Goal: Task Accomplishment & Management: Manage account settings

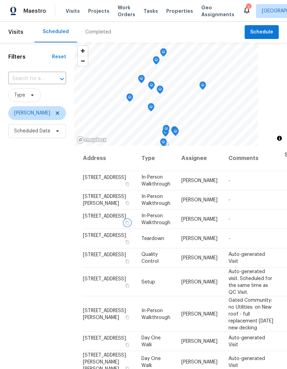
click at [126, 224] on icon "button" at bounding box center [127, 223] width 3 height 4
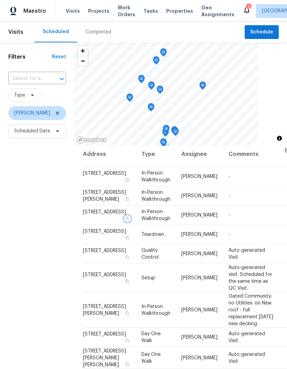
scroll to position [4, 0]
click at [0, 0] on icon at bounding box center [0, 0] width 0 height 0
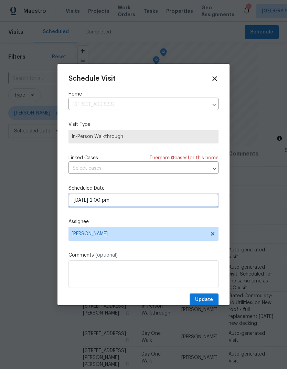
click at [179, 201] on input "10/16/2025 2:00 pm" at bounding box center [144, 200] width 150 height 14
select select "pm"
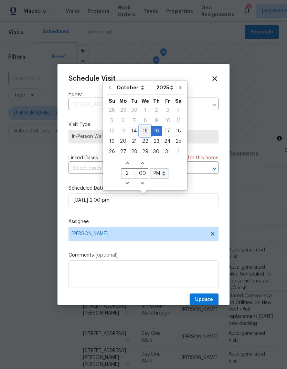
click at [145, 131] on div "15" at bounding box center [145, 131] width 11 height 10
type input "10/15/2025 2:00 pm"
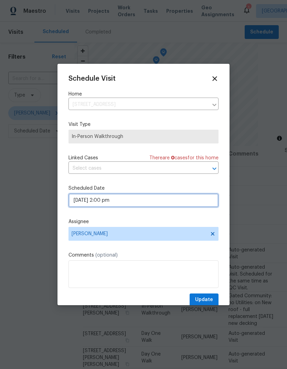
click at [125, 205] on input "10/15/2025 2:00 pm" at bounding box center [144, 200] width 150 height 14
select select "pm"
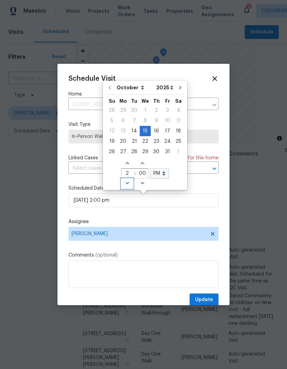
click at [127, 183] on icon "Decrease hours (12hr clock)" at bounding box center [128, 183] width 6 height 6
type input "10/15/2025 1:00 pm"
type input "1"
click at [142, 164] on icon "Increase minutes" at bounding box center [143, 163] width 6 height 6
type input "10/15/2025 1:01 pm"
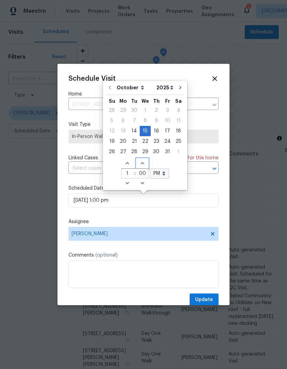
type input "01"
click at [143, 164] on icon "Increase minutes" at bounding box center [143, 163] width 6 height 6
type input "10/15/2025 1:02 pm"
type input "02"
click at [143, 163] on span "Increase minutes" at bounding box center [142, 164] width 11 height 10
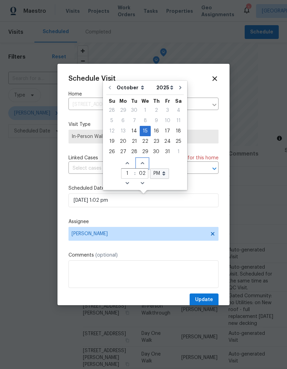
type input "10/15/2025 1:03 pm"
type input "03"
click at [145, 162] on span "Increase minutes" at bounding box center [142, 164] width 11 height 10
type input "10/15/2025 1:04 pm"
type input "04"
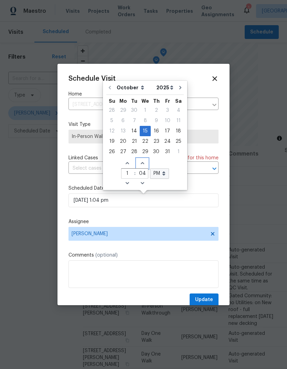
click at [144, 161] on span "Increase minutes" at bounding box center [142, 164] width 11 height 10
type input "10/15/2025 1:05 pm"
type input "05"
click at [146, 159] on span "Increase minutes" at bounding box center [142, 164] width 11 height 10
type input "10/15/2025 1:06 pm"
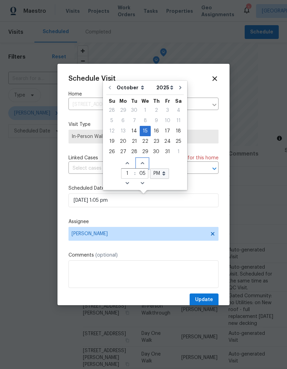
type input "06"
click at [145, 159] on span "Increase minutes" at bounding box center [142, 164] width 11 height 10
type input "10/15/2025 1:07 pm"
type input "07"
click at [143, 159] on span "Increase minutes" at bounding box center [142, 164] width 11 height 10
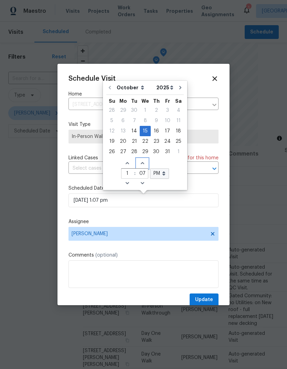
type input "10/15/2025 1:08 pm"
type input "08"
click at [144, 159] on span "Increase minutes" at bounding box center [142, 164] width 11 height 10
type input "10/15/2025 1:09 pm"
type input "09"
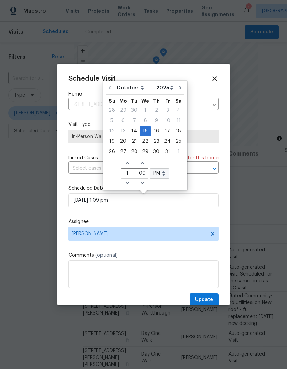
click at [143, 158] on div "October November December Open dropdown 2025 2026 Open dropdown Su Mo Tu We Th …" at bounding box center [145, 135] width 81 height 106
click at [143, 156] on div "29" at bounding box center [145, 152] width 11 height 10
type input "10/29/2025 1:09 pm"
click at [145, 158] on div "Linked Cases There are 0 case s for this home" at bounding box center [144, 157] width 150 height 7
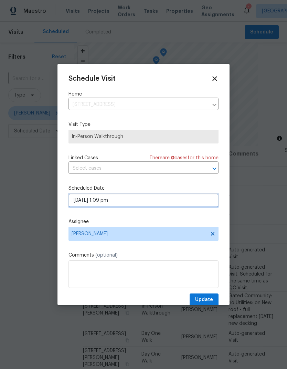
click at [148, 204] on input "10/29/2025 1:09 pm" at bounding box center [144, 200] width 150 height 14
select select "pm"
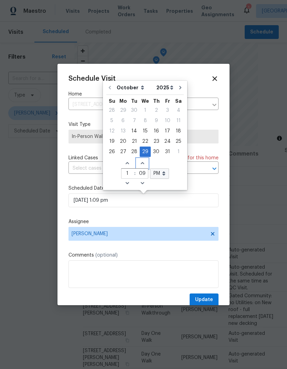
click at [145, 163] on span "Increase minutes" at bounding box center [142, 164] width 11 height 10
type input "10/29/2025 1:10 pm"
type input "10"
click at [145, 163] on span "Increase minutes" at bounding box center [142, 164] width 11 height 10
type input "10/29/2025 1:11 pm"
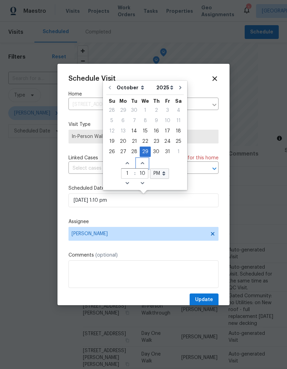
type input "11"
click at [143, 163] on span "Increase minutes" at bounding box center [142, 164] width 11 height 10
type input "10/29/2025 1:12 pm"
type input "12"
click at [144, 163] on span "Increase minutes" at bounding box center [142, 164] width 11 height 10
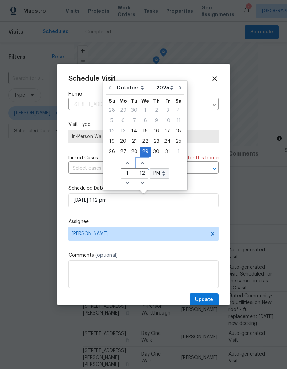
type input "10/29/2025 1:13 pm"
type input "13"
click at [144, 164] on span "Increase minutes" at bounding box center [142, 164] width 11 height 10
type input "10/29/2025 1:14 pm"
type input "14"
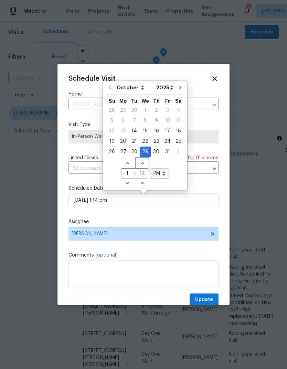
click at [144, 163] on span "Increase minutes" at bounding box center [142, 164] width 11 height 10
type input "10/29/2025 1:15 pm"
type input "15"
click at [144, 164] on span "Increase minutes" at bounding box center [142, 164] width 11 height 10
type input "10/29/2025 1:16 pm"
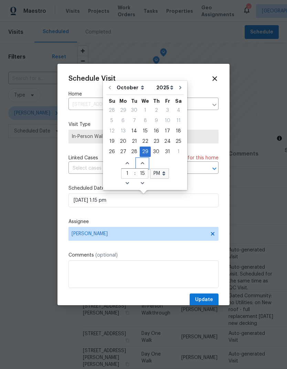
type input "16"
click at [143, 163] on icon "Increase minutes" at bounding box center [143, 163] width 6 height 6
type input "10/29/2025 1:17 pm"
type input "17"
click at [144, 165] on span "Increase minutes" at bounding box center [142, 164] width 11 height 10
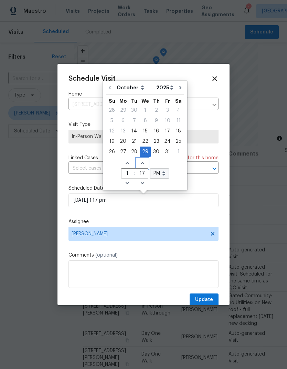
type input "10/29/2025 1:18 pm"
type input "18"
click at [144, 164] on span "Increase minutes" at bounding box center [142, 164] width 11 height 10
type input "10/29/2025 1:19 pm"
type input "19"
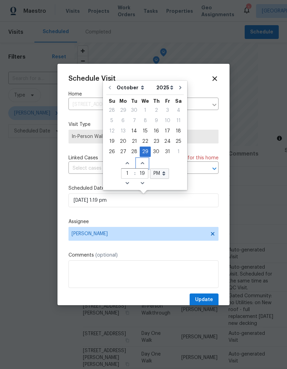
click at [143, 164] on span "Increase minutes" at bounding box center [142, 164] width 11 height 10
type input "10/29/2025 1:20 pm"
type input "20"
click at [144, 164] on span "Increase minutes" at bounding box center [142, 164] width 11 height 10
type input "10/29/2025 1:21 pm"
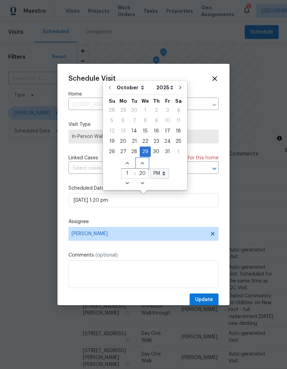
type input "21"
click at [144, 163] on span "Increase minutes" at bounding box center [142, 164] width 11 height 10
type input "10/29/2025 1:22 pm"
type input "22"
click at [143, 164] on icon "Increase minutes" at bounding box center [143, 163] width 6 height 6
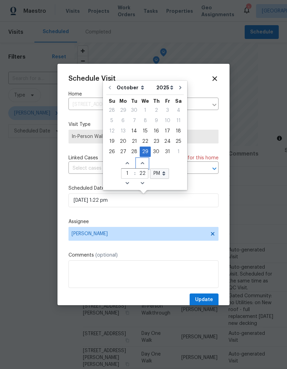
type input "10/29/2025 1:23 pm"
type input "23"
click at [143, 163] on icon "Increase minutes" at bounding box center [143, 163] width 6 height 6
type input "10/29/2025 1:24 pm"
type input "24"
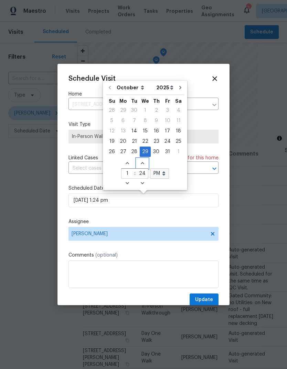
click at [143, 164] on span "Increase minutes" at bounding box center [142, 164] width 11 height 10
type input "10/29/2025 1:25 pm"
type input "25"
click at [144, 164] on span "Increase minutes" at bounding box center [142, 164] width 11 height 10
type input "10/29/2025 1:26 pm"
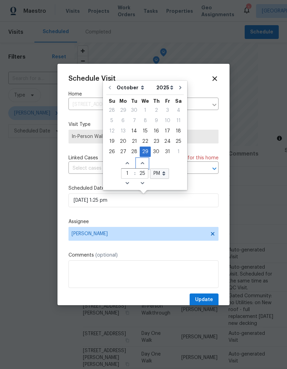
type input "26"
click at [144, 163] on span "Increase minutes" at bounding box center [142, 164] width 11 height 10
type input "10/29/2025 1:27 pm"
type input "27"
click at [144, 165] on span "Increase minutes" at bounding box center [142, 164] width 11 height 10
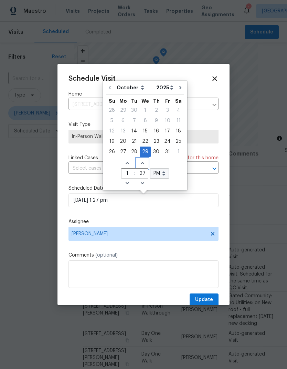
type input "10/29/2025 1:28 pm"
type input "28"
click at [144, 165] on span "Increase minutes" at bounding box center [142, 164] width 11 height 10
type input "10/29/2025 1:29 pm"
type input "29"
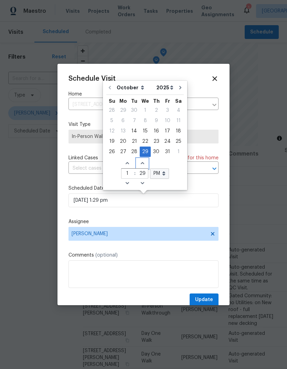
click at [145, 164] on span "Increase minutes" at bounding box center [142, 164] width 11 height 10
type input "[DATE] 1:30 pm"
type input "30"
click at [191, 219] on div "Schedule Visit Home 6733 Hidden Colony Ln, Dickinson, TX 77539 ​ Visit Type In-…" at bounding box center [144, 190] width 150 height 231
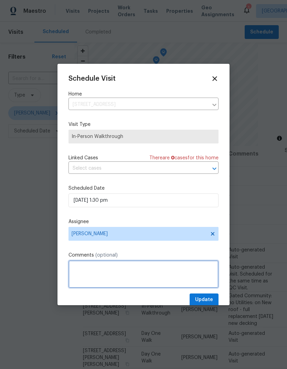
click at [197, 276] on textarea at bounding box center [144, 274] width 150 height 28
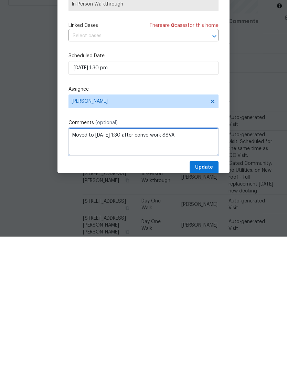
click at [167, 260] on textarea "Moved to Wednesday 1:30 after convo work SSVA" at bounding box center [144, 274] width 150 height 28
click at [166, 260] on textarea "Moved to Wednesday 1:30 after convo work SSVA" at bounding box center [144, 274] width 150 height 28
type textarea "Moved to [DATE] 1:30 after convo with SSVA"
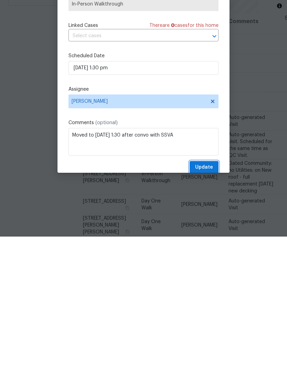
click at [205, 295] on span "Update" at bounding box center [204, 299] width 18 height 9
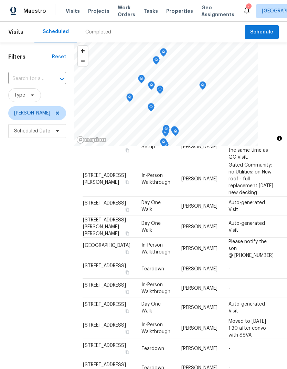
scroll to position [263, 0]
click at [224, 317] on td "Moved to [DATE] 1:30 after convo with SSVA" at bounding box center [251, 328] width 56 height 22
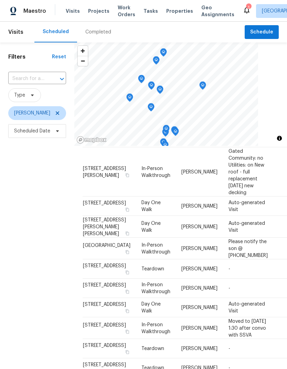
scroll to position [263, 0]
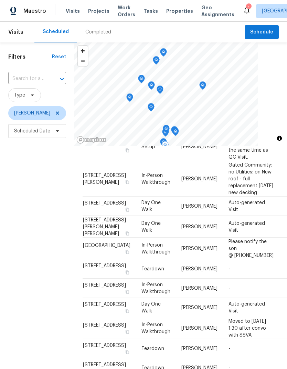
click at [0, 0] on icon at bounding box center [0, 0] width 0 height 0
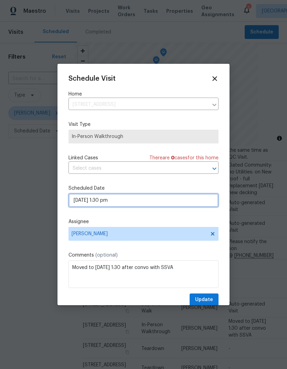
click at [151, 199] on input "[DATE] 1:30 pm" at bounding box center [144, 200] width 150 height 14
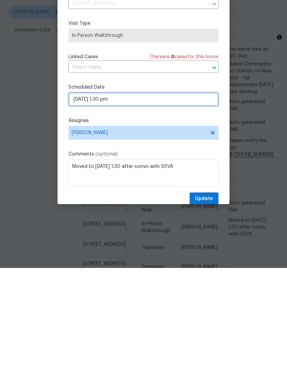
select select "pm"
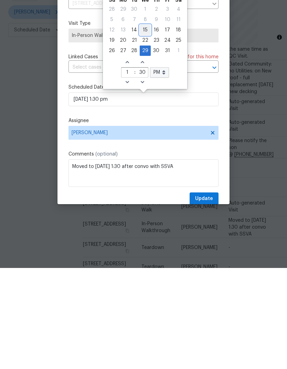
click at [147, 126] on div "15" at bounding box center [145, 131] width 11 height 10
type input "[DATE] 1:30 pm"
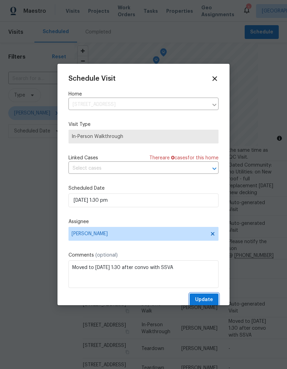
click at [208, 300] on span "Update" at bounding box center [204, 299] width 18 height 9
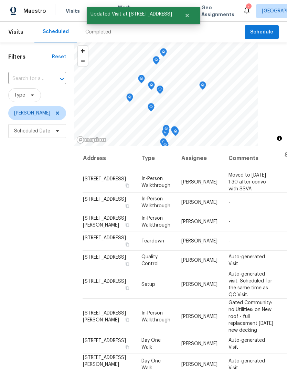
scroll to position [0, 0]
